Goal: Task Accomplishment & Management: Manage account settings

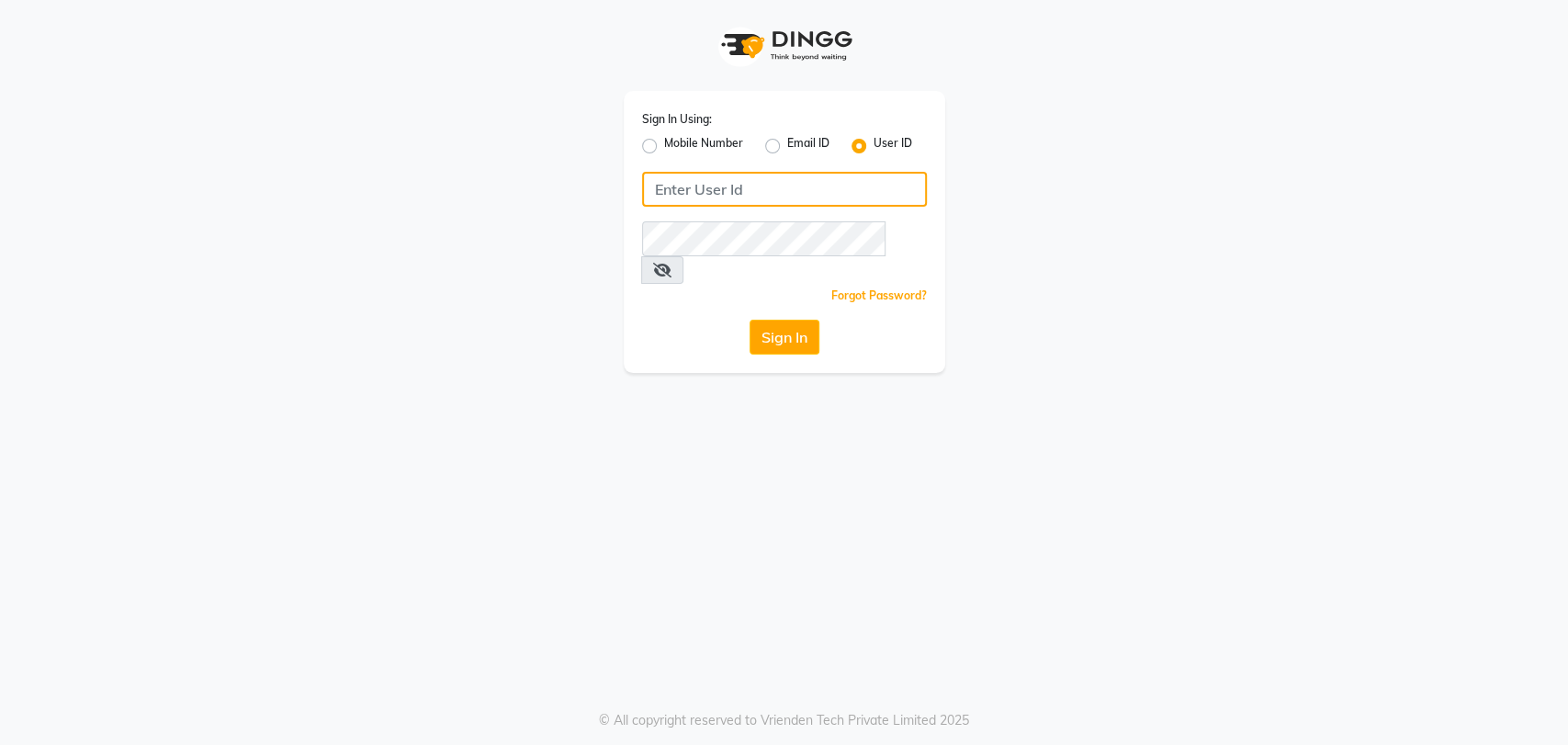
click at [790, 189] on input "Username" at bounding box center [784, 189] width 285 height 35
type input "E2829-01"
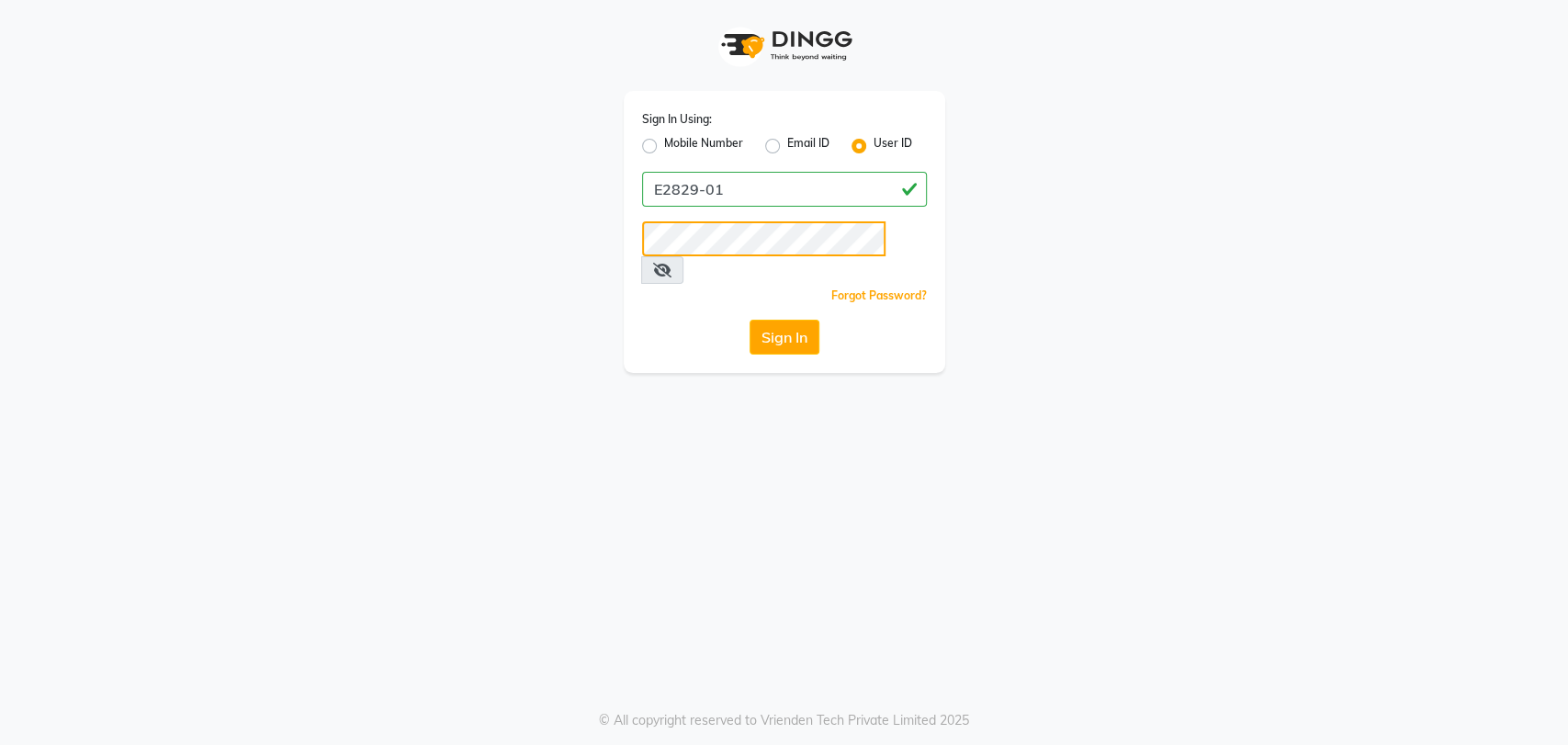
click at [750, 320] on button "Sign In" at bounding box center [784, 337] width 70 height 35
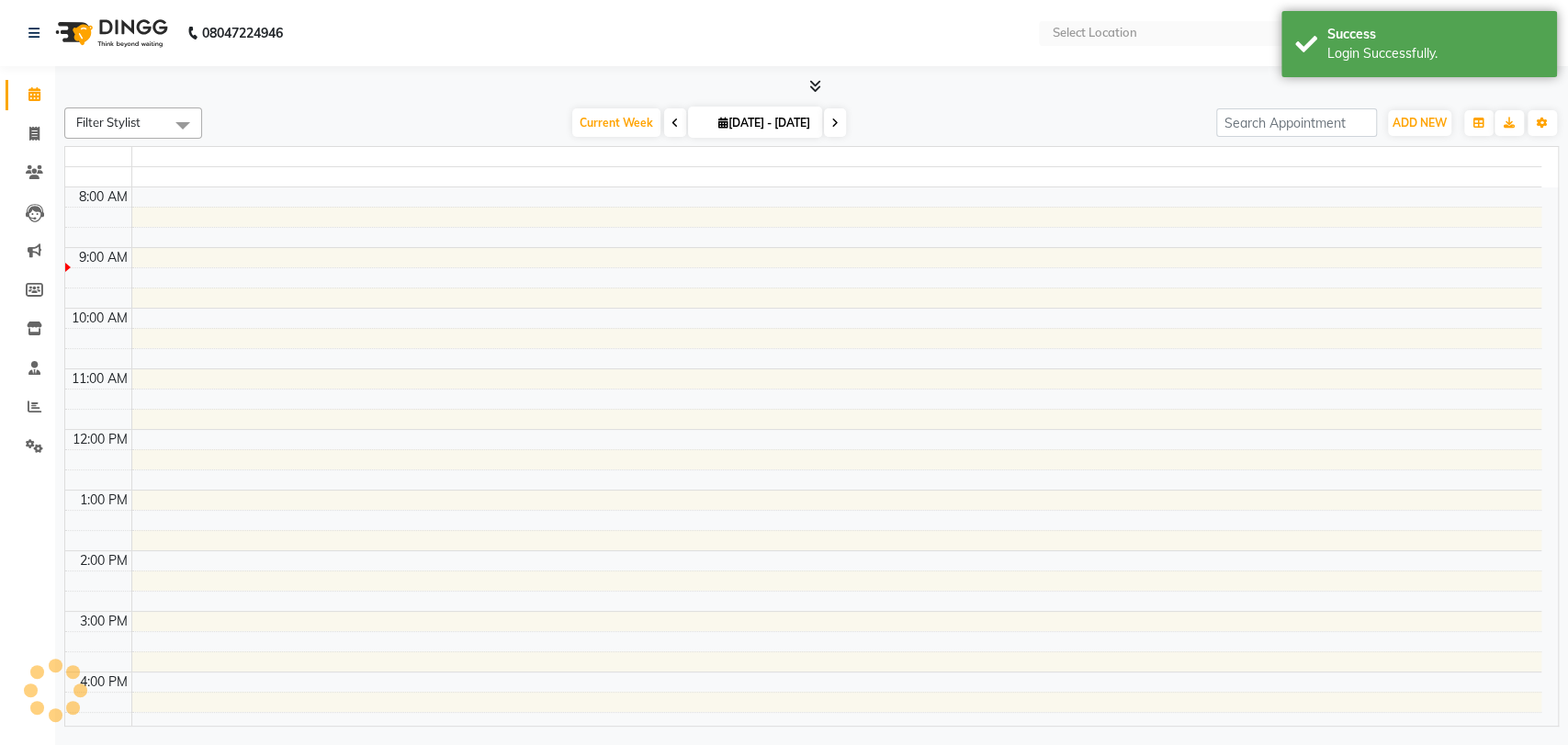
select select "en"
